Goal: Book appointment/travel/reservation

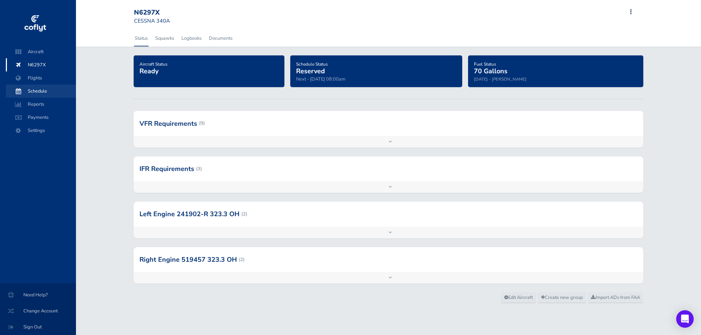
click at [43, 89] on span "Schedule" at bounding box center [40, 91] width 55 height 13
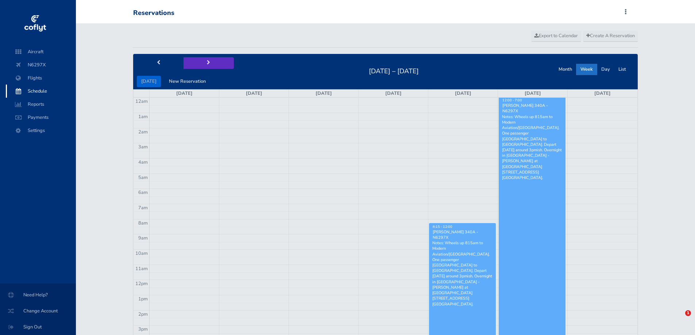
click at [207, 63] on span "next" at bounding box center [208, 63] width 3 height 5
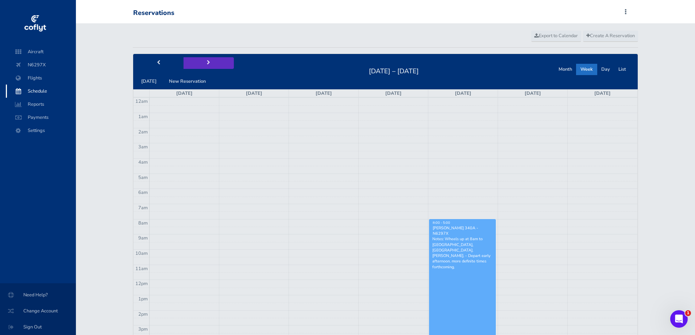
click at [215, 63] on button "next" at bounding box center [209, 62] width 50 height 11
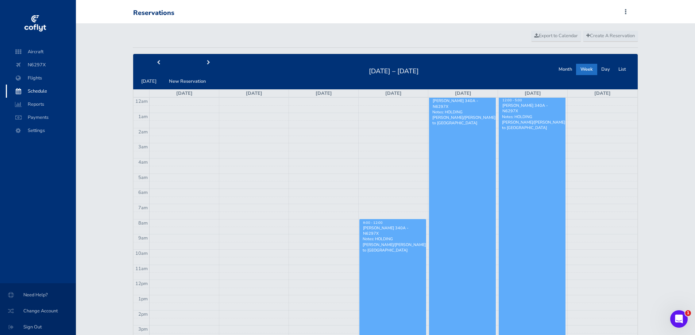
click at [450, 154] on link "Matthew Hartsfield - CESSNA 340A - N6297X Notes: HOLDING Matt/Marcus to Denver" at bounding box center [462, 280] width 67 height 364
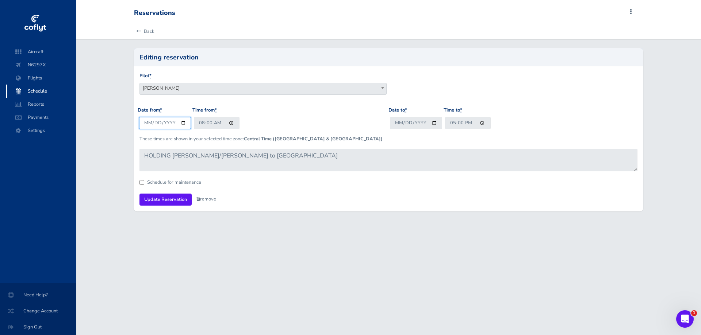
click at [155, 125] on input "[DATE]" at bounding box center [165, 123] width 52 height 12
type input "2025-09-11"
type input "07:30"
click at [453, 125] on input "17:00" at bounding box center [468, 123] width 46 height 12
type input "13:00"
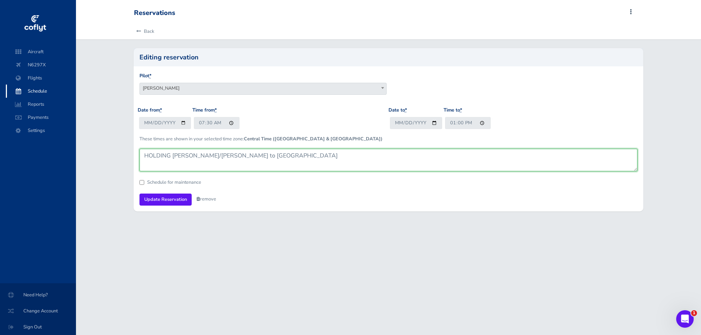
drag, startPoint x: 172, startPoint y: 158, endPoint x: 137, endPoint y: 151, distance: 35.4
click at [137, 151] on div "Pilot * Matthew Hartsfield Roxanne Kasa Ahna Duggan Matthew Hartsfield Date fro…" at bounding box center [389, 138] width 510 height 145
click at [266, 154] on textarea "HOLDING Matt/Marcus to Denver" at bounding box center [388, 160] width 498 height 23
click at [173, 154] on textarea "HOLDING Matt/Marcus to Denver" at bounding box center [388, 160] width 498 height 23
drag, startPoint x: 263, startPoint y: 156, endPoint x: 263, endPoint y: 184, distance: 28.5
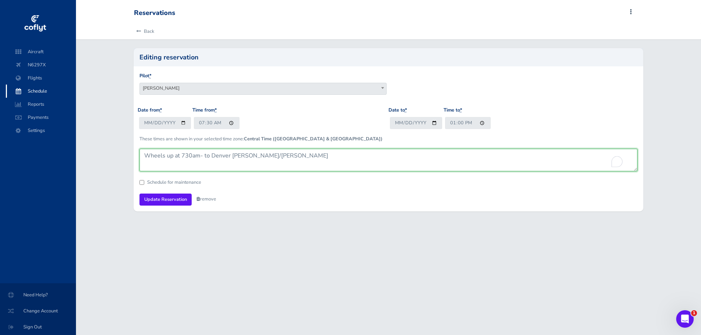
click at [263, 155] on textarea "HOLDING Matt/Marcus to Denver" at bounding box center [388, 160] width 498 height 23
type textarea "Wheels up at 730am- to Denver Matt/Marcus. Depart 9/12 at approx 8am"
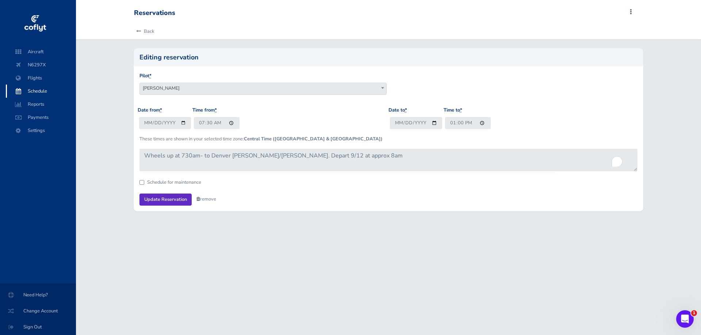
click at [170, 200] on input "Update Reservation" at bounding box center [165, 200] width 52 height 12
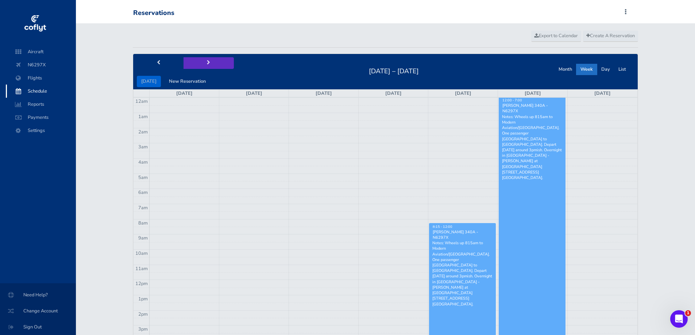
click at [208, 62] on button "next" at bounding box center [209, 62] width 50 height 11
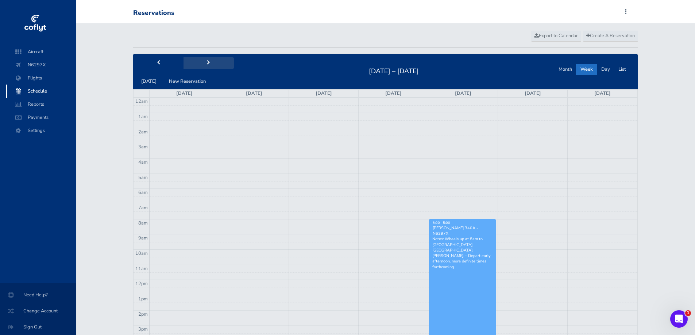
drag, startPoint x: 208, startPoint y: 62, endPoint x: 219, endPoint y: 73, distance: 15.2
click at [208, 62] on button "next" at bounding box center [209, 62] width 50 height 11
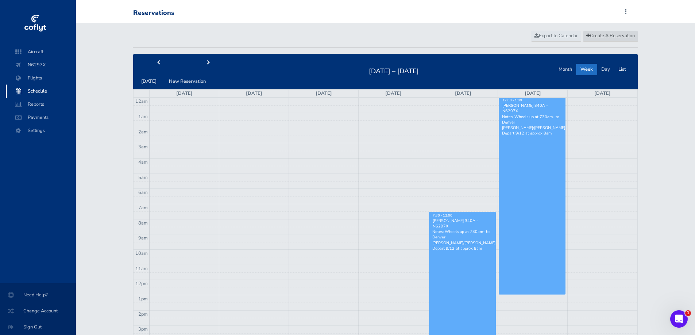
click at [603, 32] on link "Create A Reservation" at bounding box center [610, 36] width 55 height 11
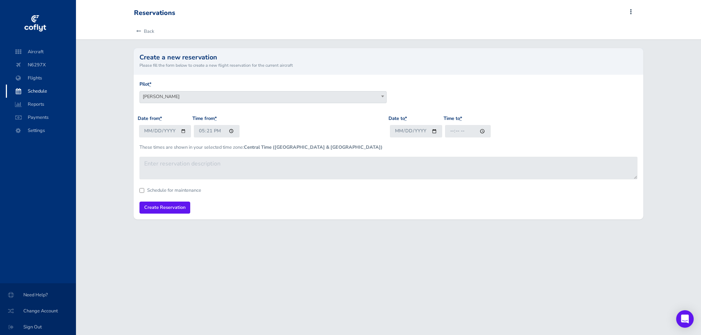
click at [173, 91] on div "Pilot * Matthew Hartsfield Roxanne Kasa Ahna Duggan Roxanne Kasa" at bounding box center [262, 92] width 247 height 23
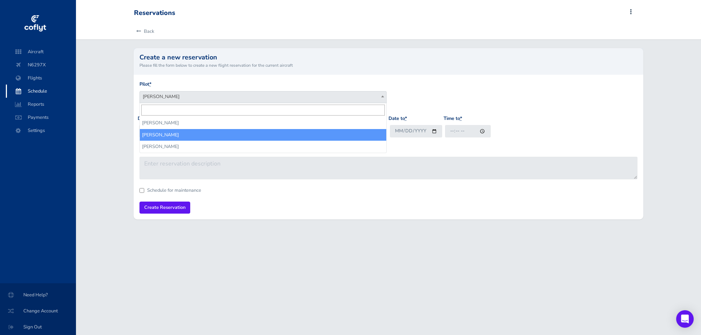
click at [174, 97] on span "Roxanne Kasa" at bounding box center [263, 97] width 246 height 10
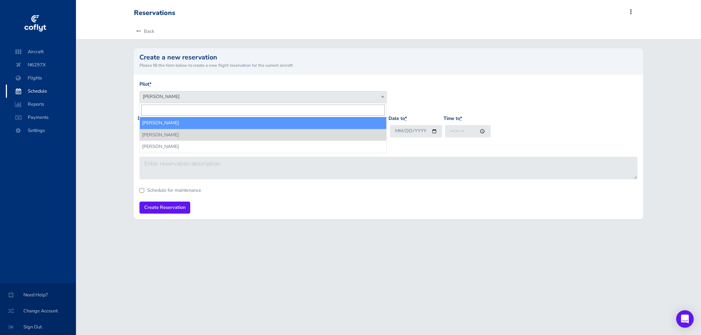
select select "7338"
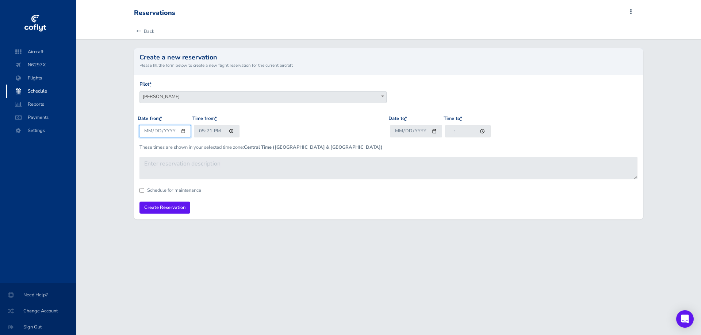
click at [145, 133] on input "2025-08-28" at bounding box center [165, 131] width 52 height 12
type input "2025-09-10"
type input "08:00"
type input "2025-09-10"
type input "18:00"
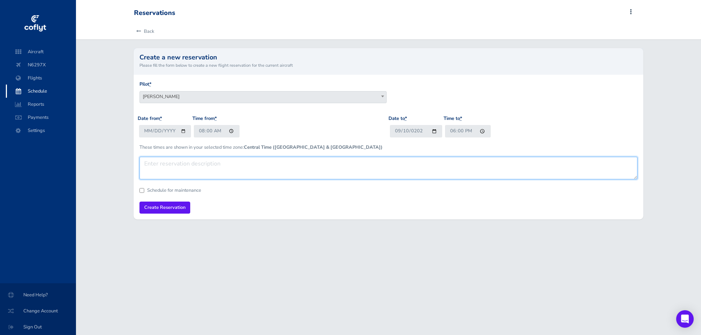
click at [163, 164] on textarea at bounding box center [388, 168] width 498 height 23
type textarea "Holding date as Matt may travel to denver a day early or somewhere else. Detail…"
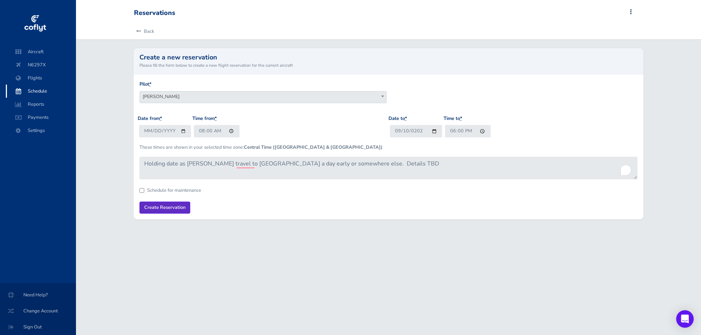
click at [154, 209] on input "Create Reservation" at bounding box center [164, 208] width 51 height 12
